Goal: Entertainment & Leisure: Consume media (video, audio)

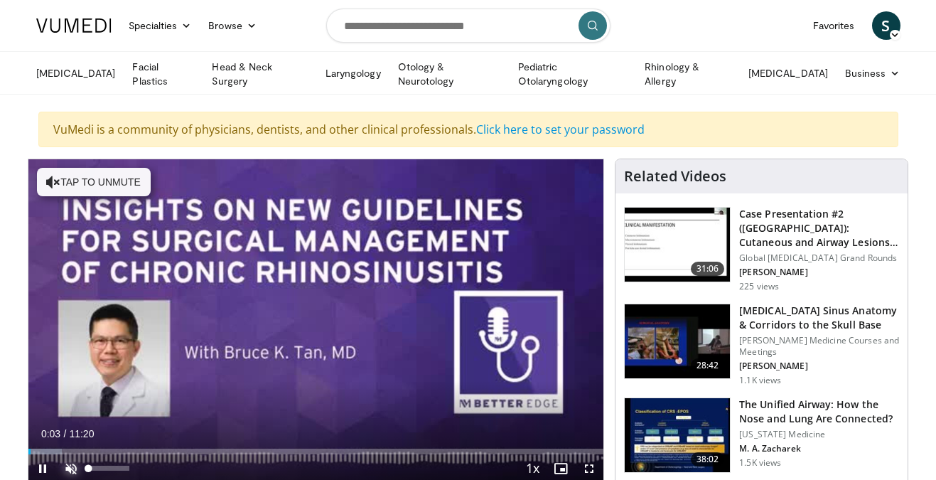
click at [67, 465] on span "Video Player" at bounding box center [71, 468] width 28 height 28
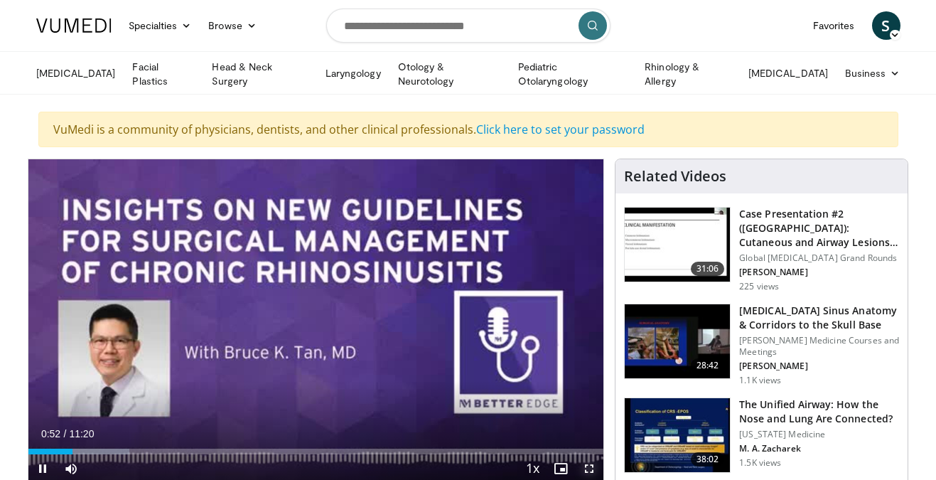
click at [588, 468] on span "Video Player" at bounding box center [589, 468] width 28 height 28
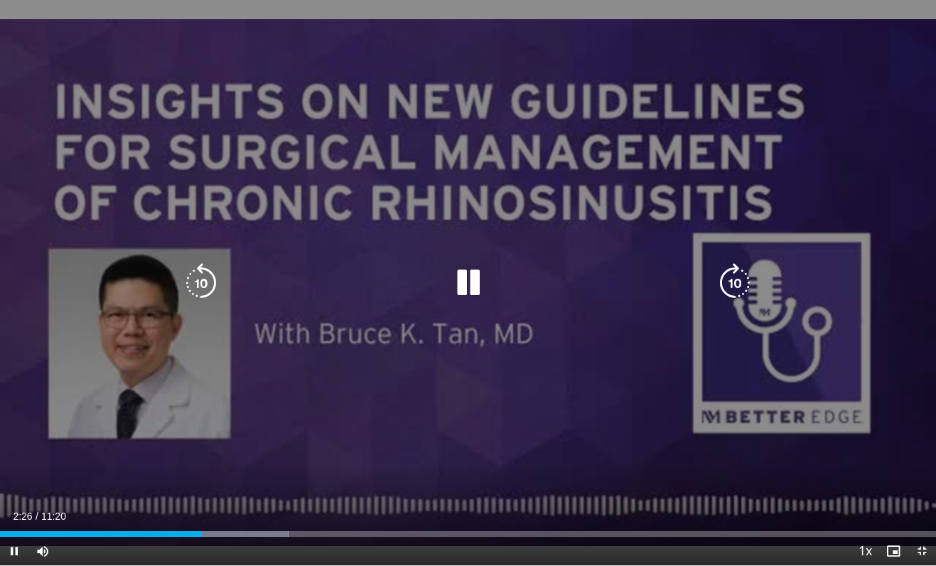
click at [734, 279] on icon "Video Player" at bounding box center [735, 283] width 40 height 40
click at [733, 279] on icon "Video Player" at bounding box center [735, 283] width 40 height 40
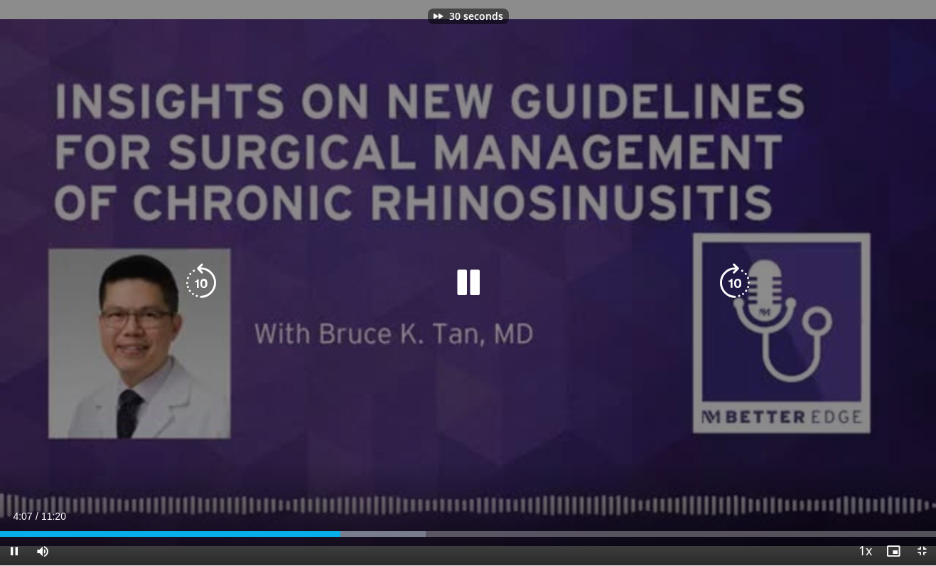
click at [733, 279] on icon "Video Player" at bounding box center [735, 283] width 40 height 40
click at [735, 284] on icon "Video Player" at bounding box center [735, 283] width 40 height 40
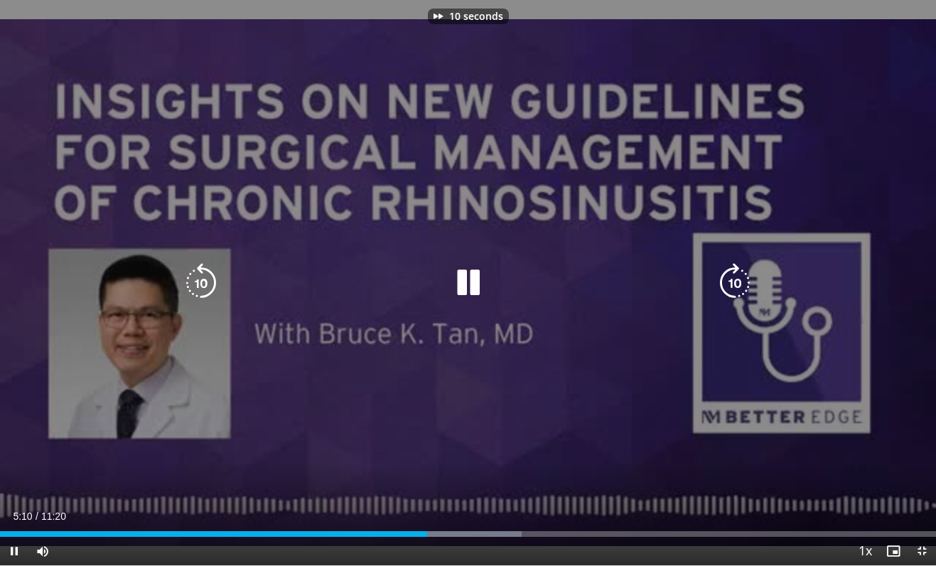
click at [735, 284] on icon "Video Player" at bounding box center [735, 283] width 40 height 40
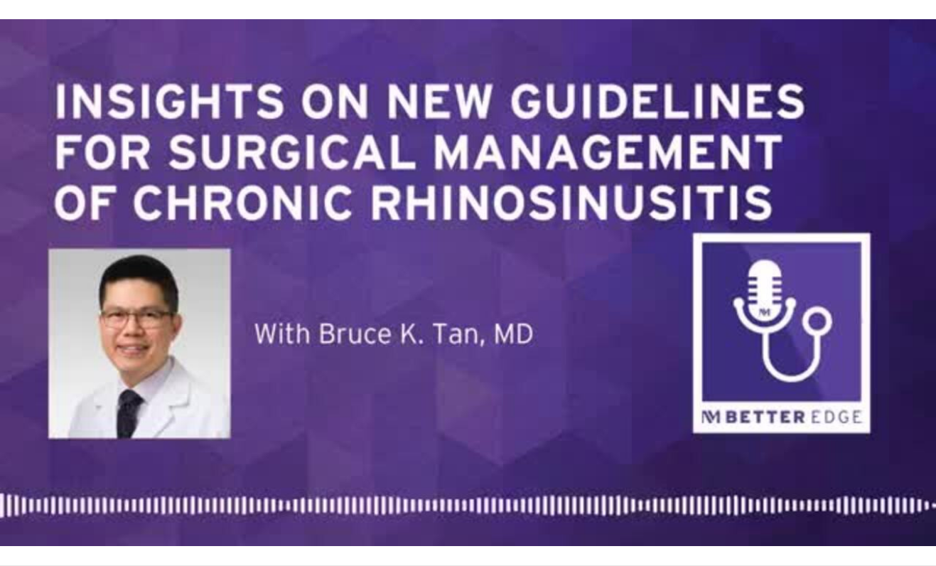
click at [735, 284] on div "40 seconds Tap to unmute" at bounding box center [468, 282] width 936 height 565
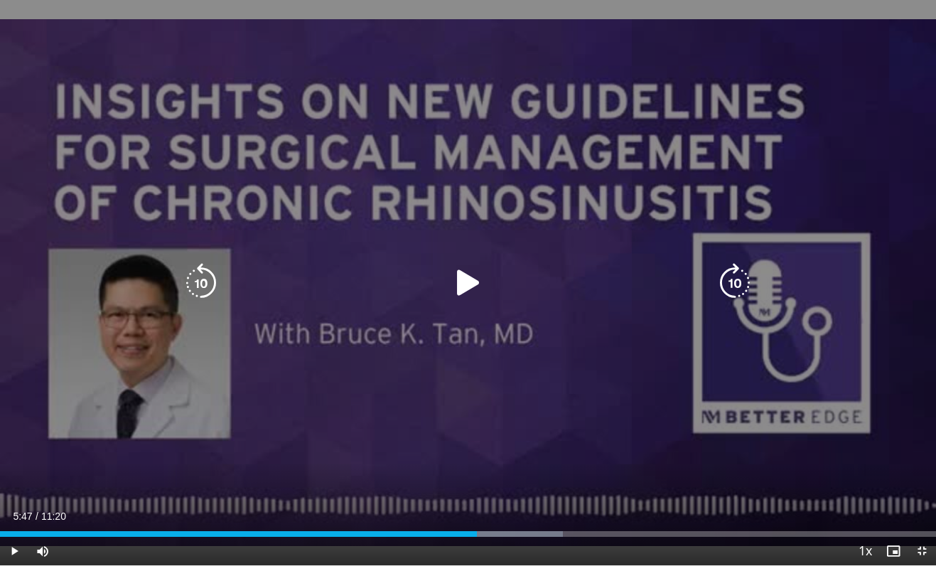
click at [477, 281] on icon "Video Player" at bounding box center [468, 283] width 40 height 40
click at [734, 288] on icon "Video Player" at bounding box center [735, 283] width 40 height 40
click at [733, 286] on icon "Video Player" at bounding box center [735, 283] width 40 height 40
click at [733, 280] on icon "Video Player" at bounding box center [735, 283] width 40 height 40
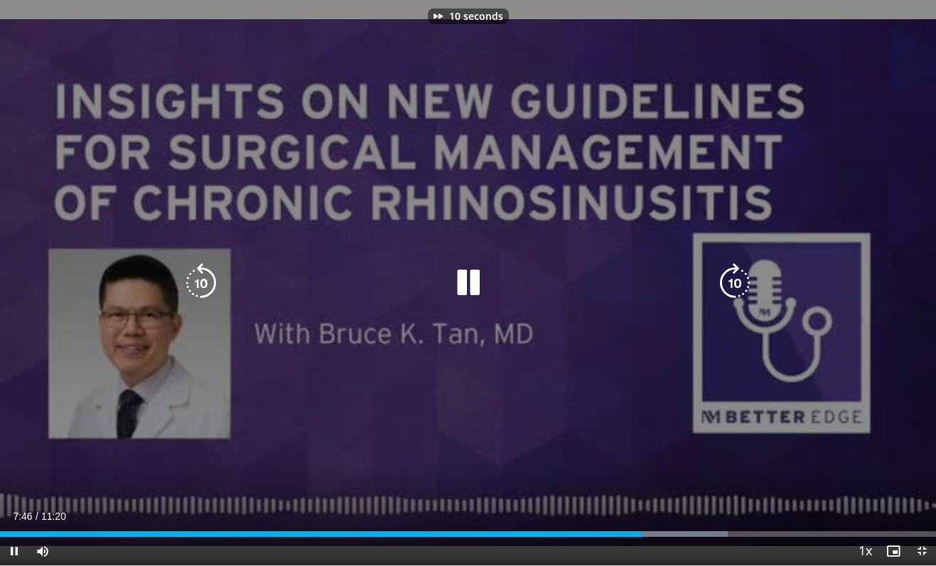
click at [733, 280] on icon "Video Player" at bounding box center [735, 283] width 40 height 40
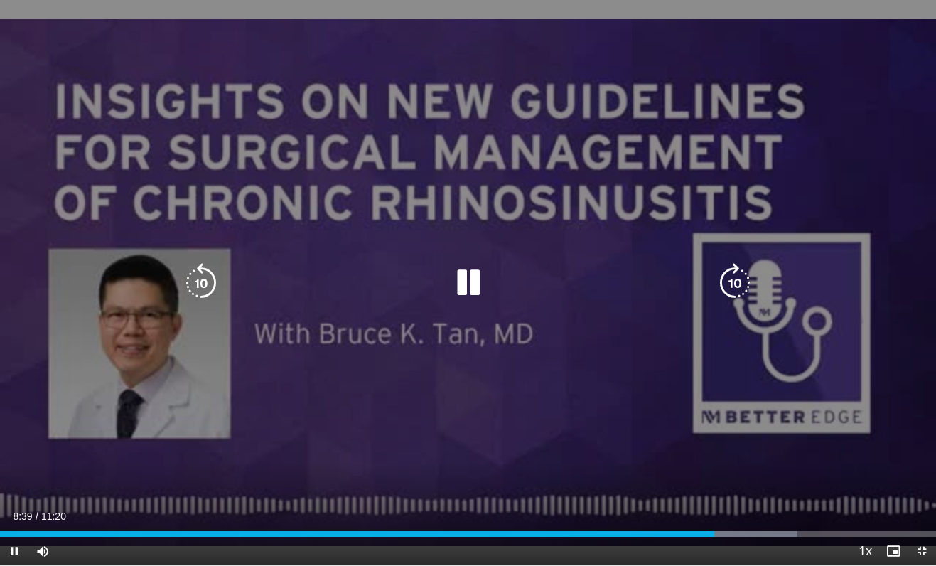
click at [733, 280] on icon "Video Player" at bounding box center [735, 283] width 40 height 40
